Goal: Information Seeking & Learning: Learn about a topic

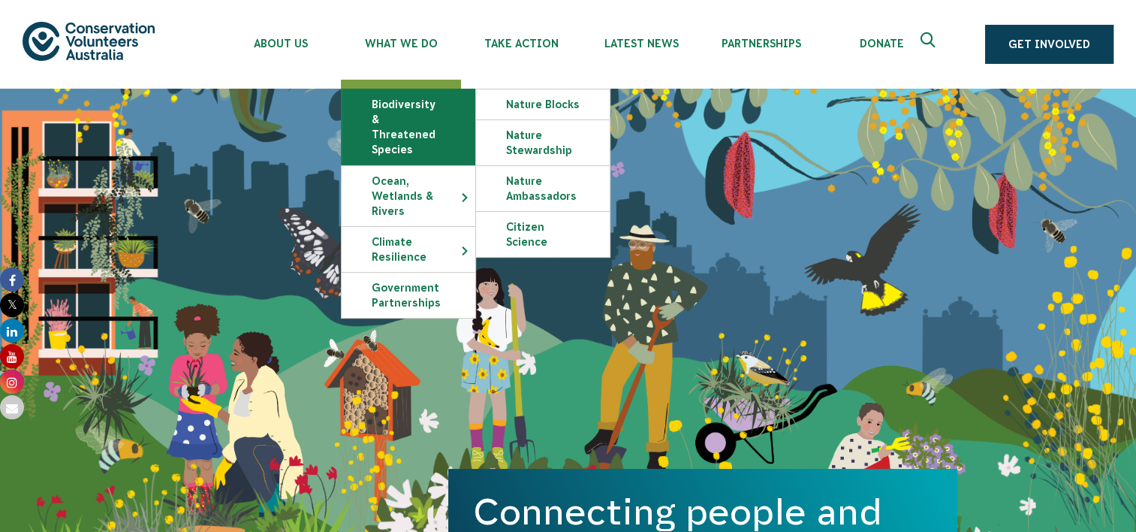
click at [417, 106] on link "Biodiversity & Threatened Species" at bounding box center [409, 126] width 134 height 75
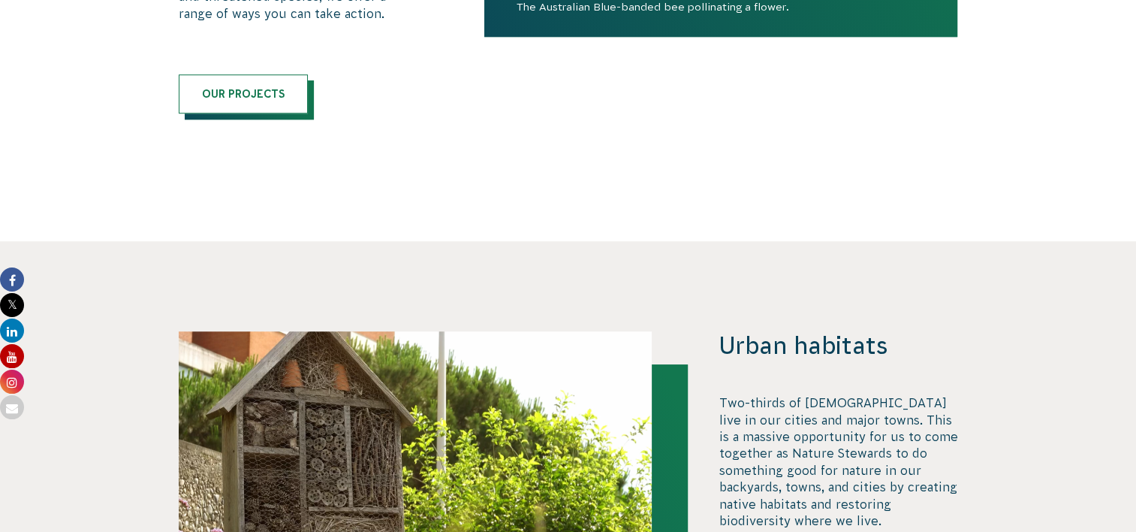
scroll to position [1212, 0]
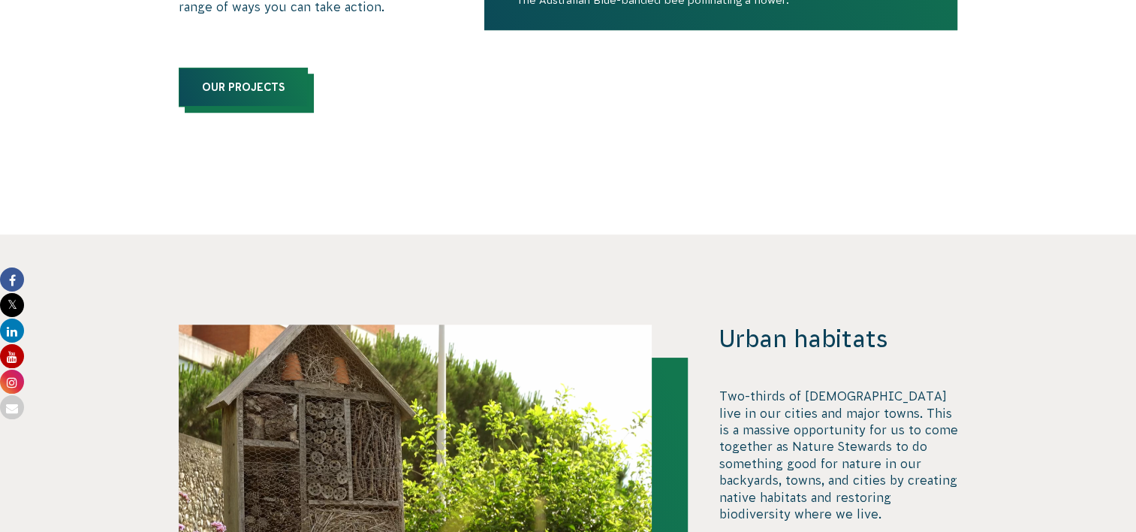
click at [237, 91] on link "Our Projects" at bounding box center [243, 87] width 129 height 39
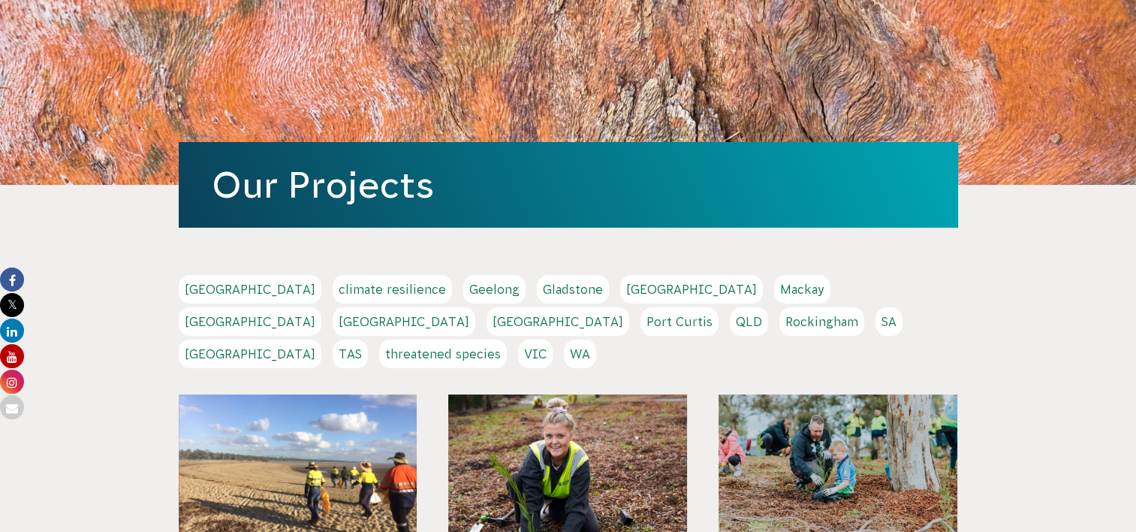
scroll to position [150, 0]
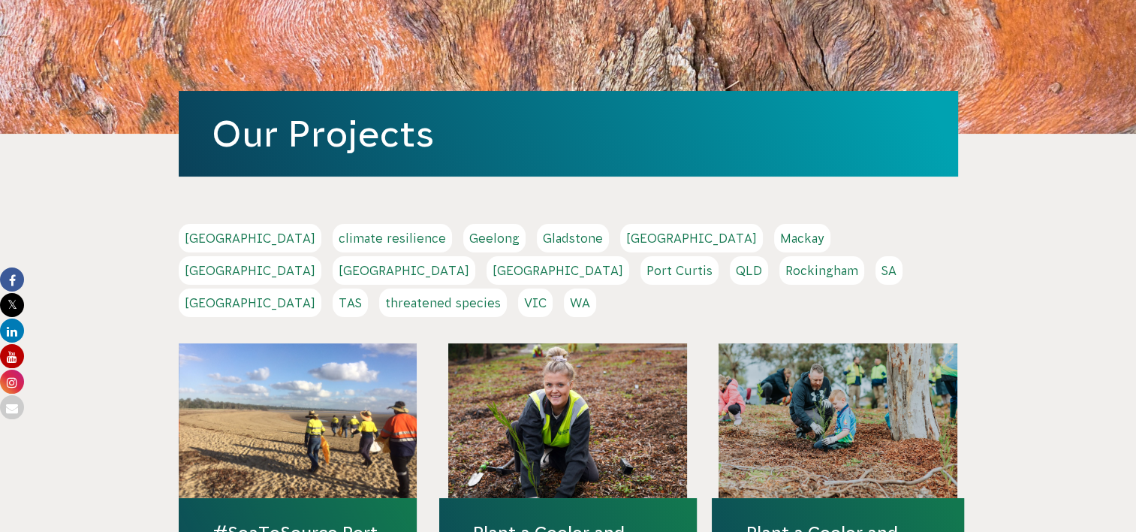
click at [774, 237] on link "Mackay" at bounding box center [802, 238] width 56 height 29
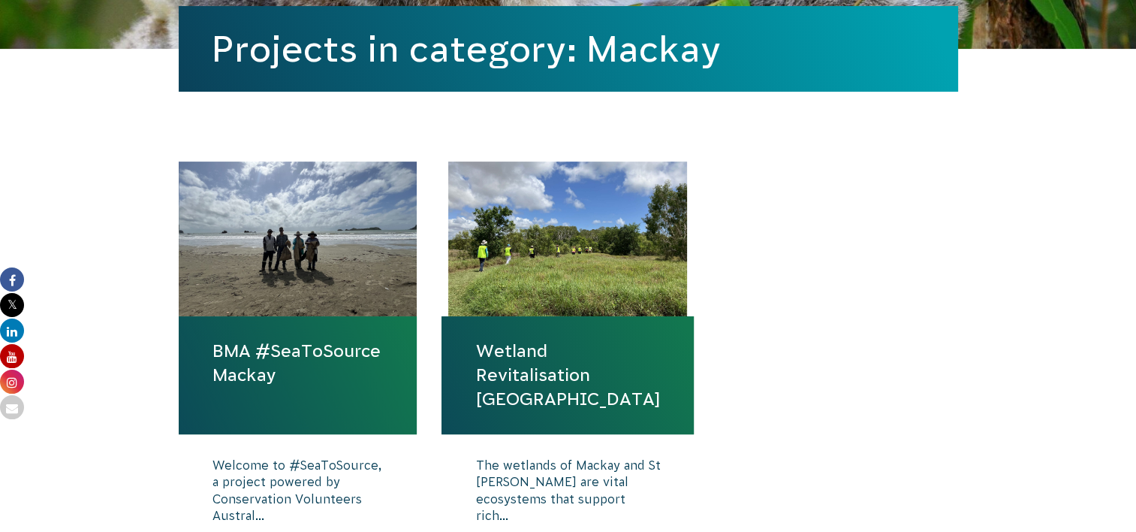
scroll to position [451, 0]
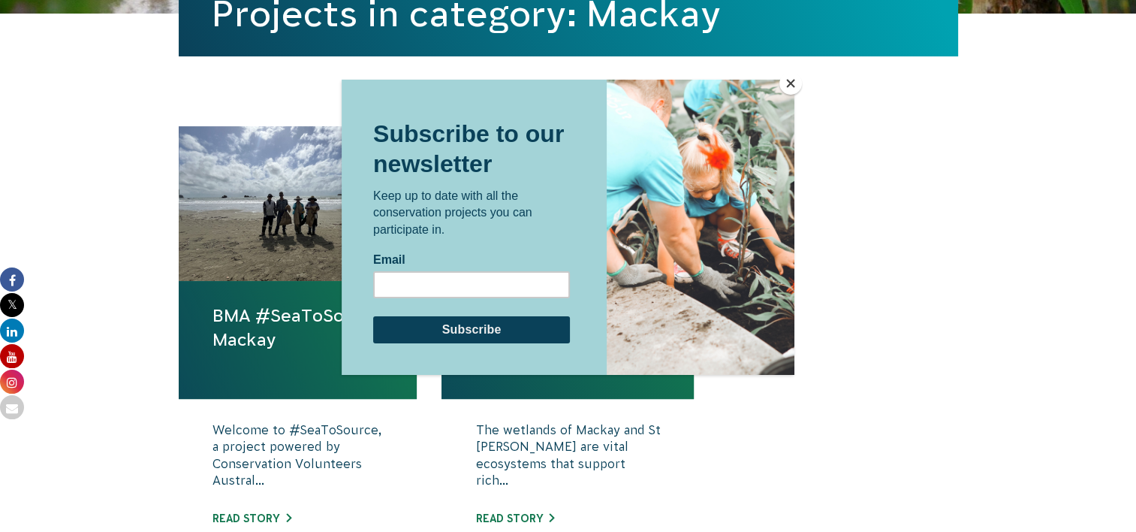
click at [788, 86] on button "Close" at bounding box center [790, 83] width 23 height 23
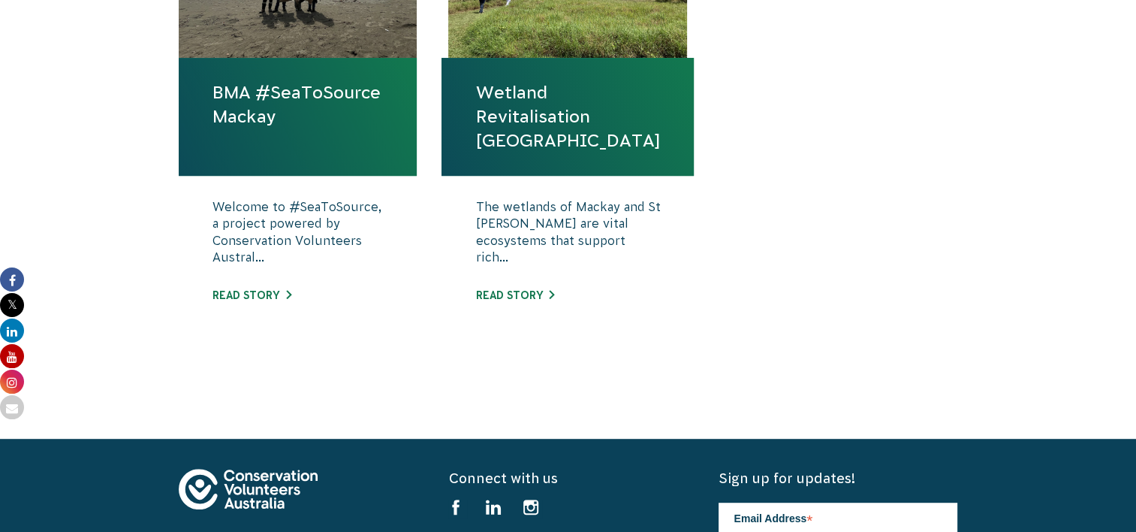
scroll to position [676, 0]
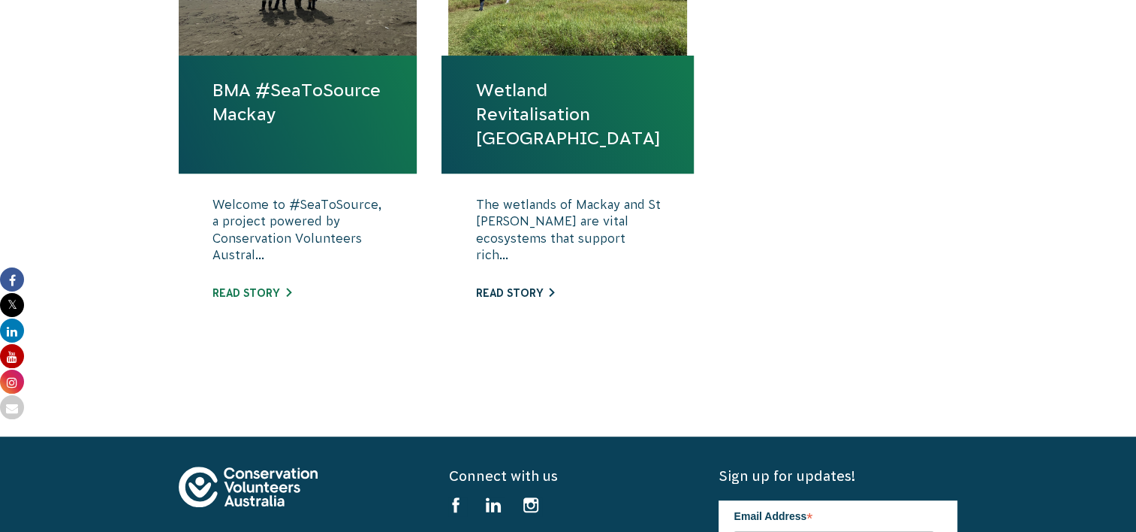
click at [534, 291] on link "Read story" at bounding box center [514, 293] width 79 height 12
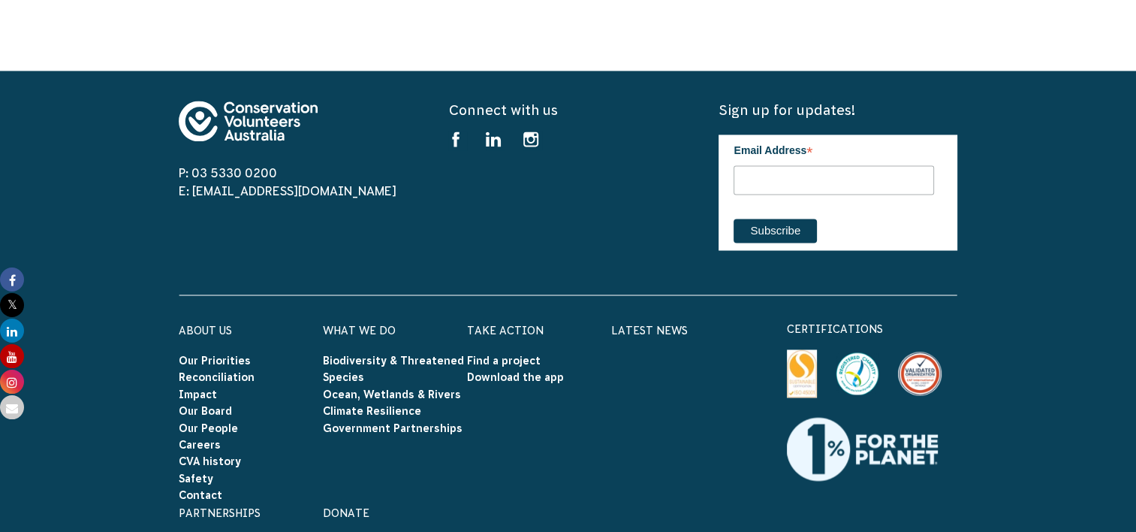
scroll to position [2564, 0]
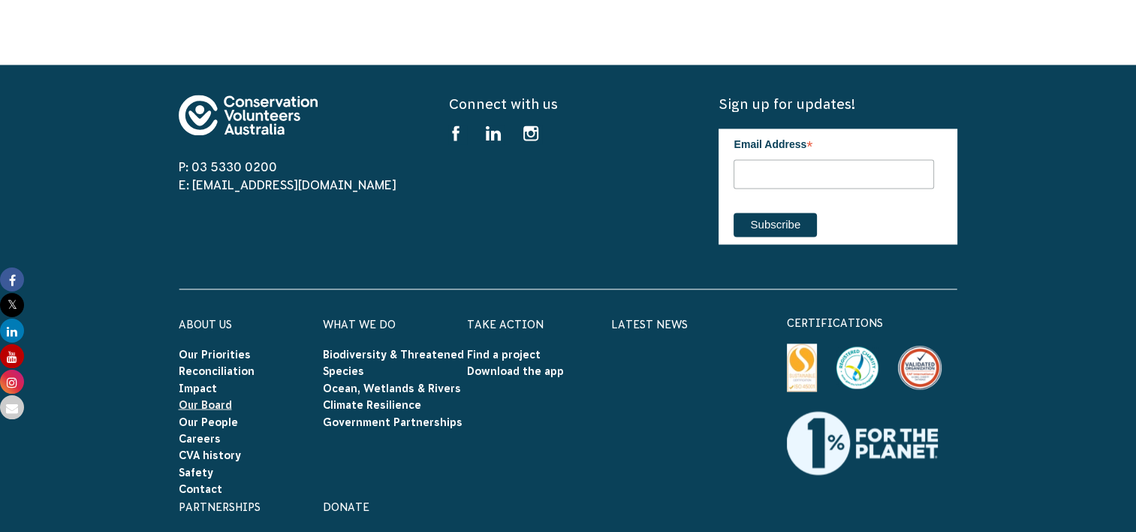
click at [210, 398] on link "Our Board" at bounding box center [205, 404] width 53 height 12
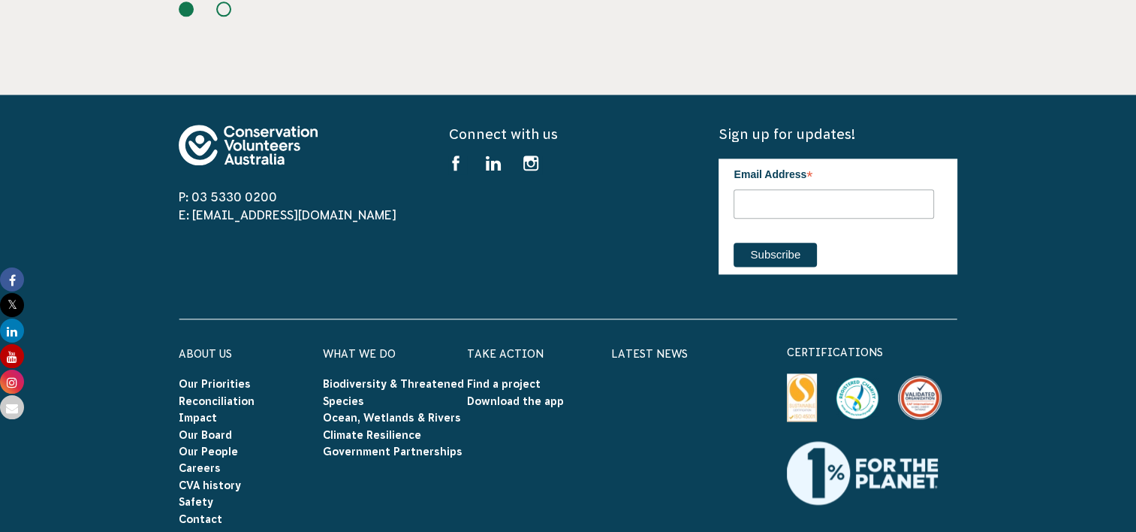
scroll to position [1888, 0]
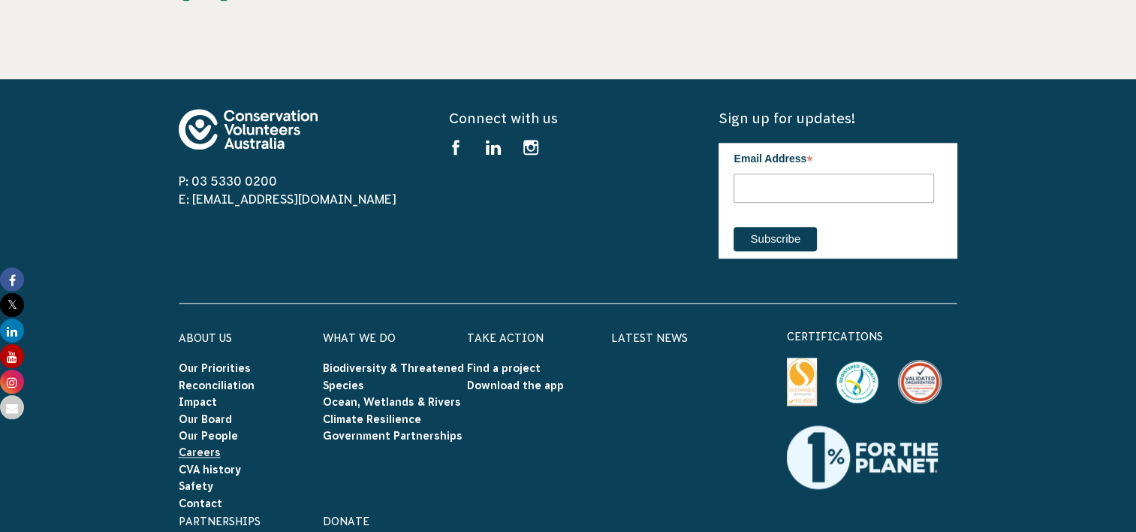
click at [203, 446] on link "Careers" at bounding box center [200, 452] width 42 height 12
